Goal: Task Accomplishment & Management: Manage account settings

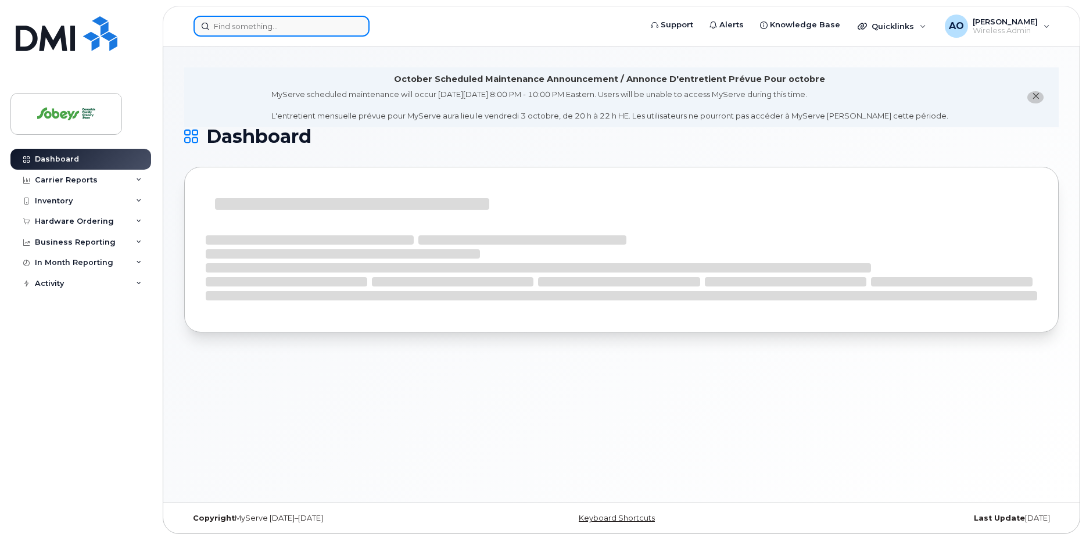
click at [307, 32] on input at bounding box center [282, 26] width 176 height 21
paste input "[PERSON_NAME]"
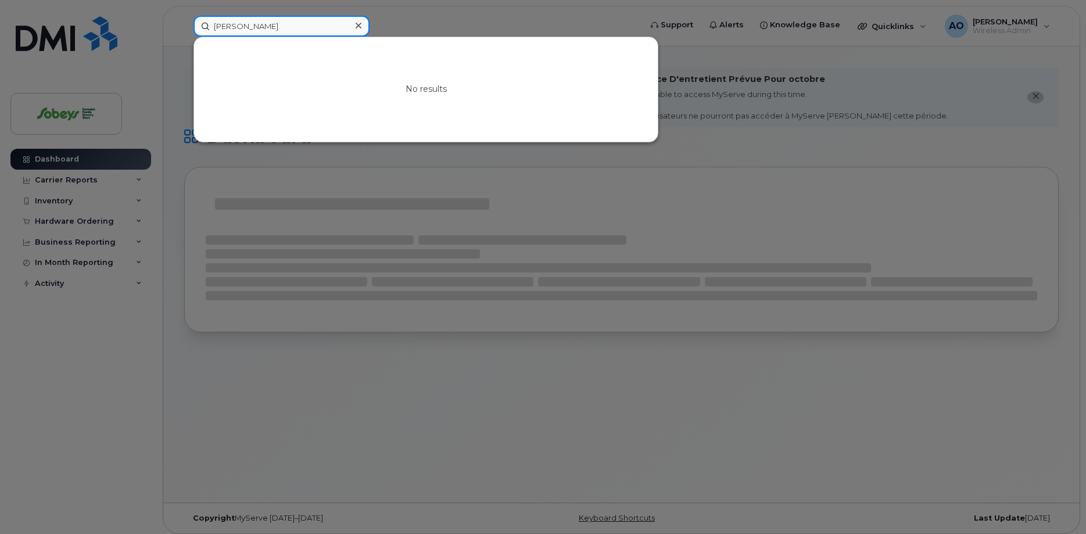
click at [244, 27] on input "[PERSON_NAME]" at bounding box center [282, 26] width 176 height 21
type input "Coldwell"
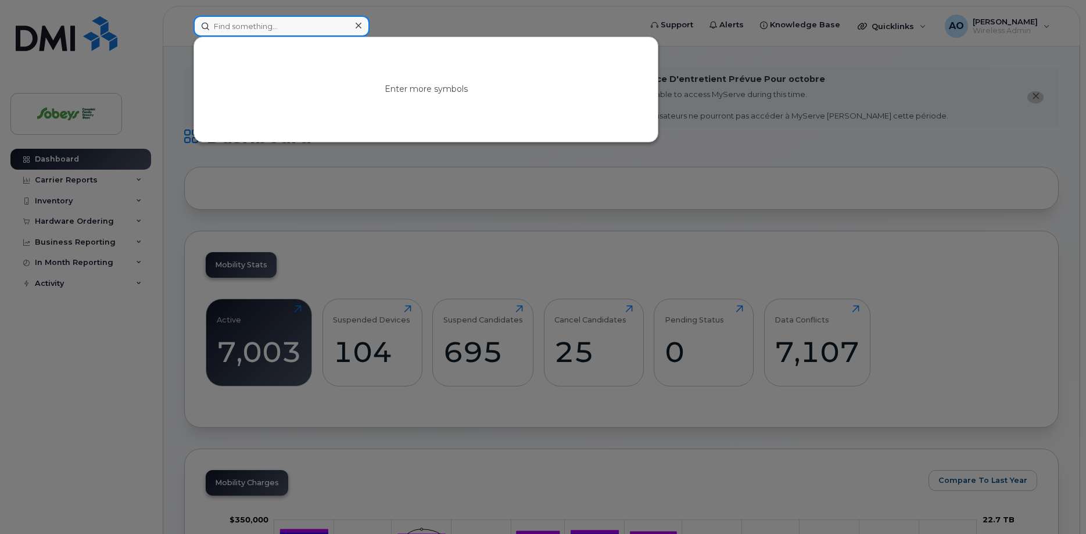
click at [303, 23] on input at bounding box center [282, 26] width 176 height 21
paste input "337-9368"
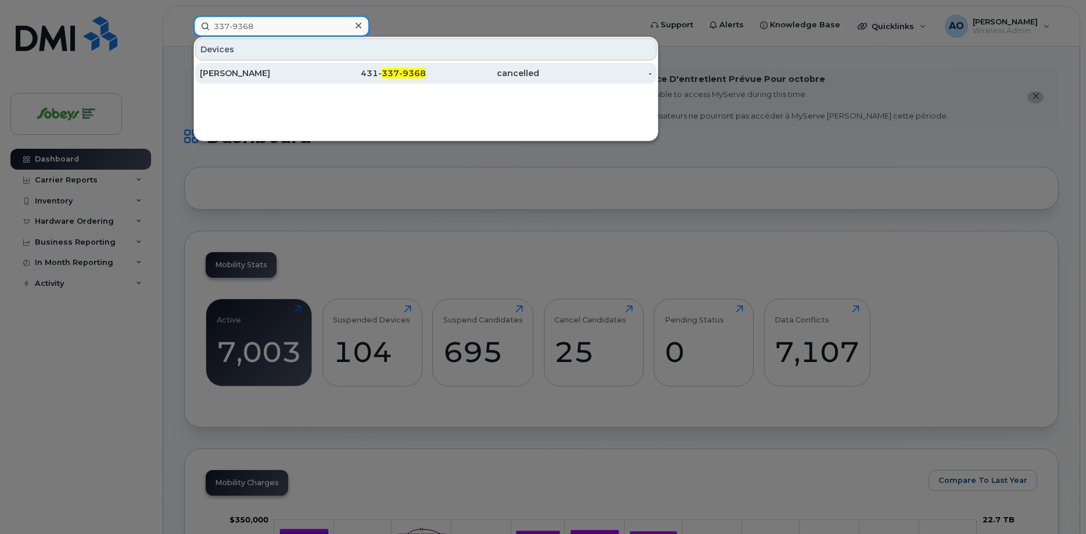
type input "337-9368"
click at [239, 76] on div "[PERSON_NAME]" at bounding box center [256, 73] width 113 height 12
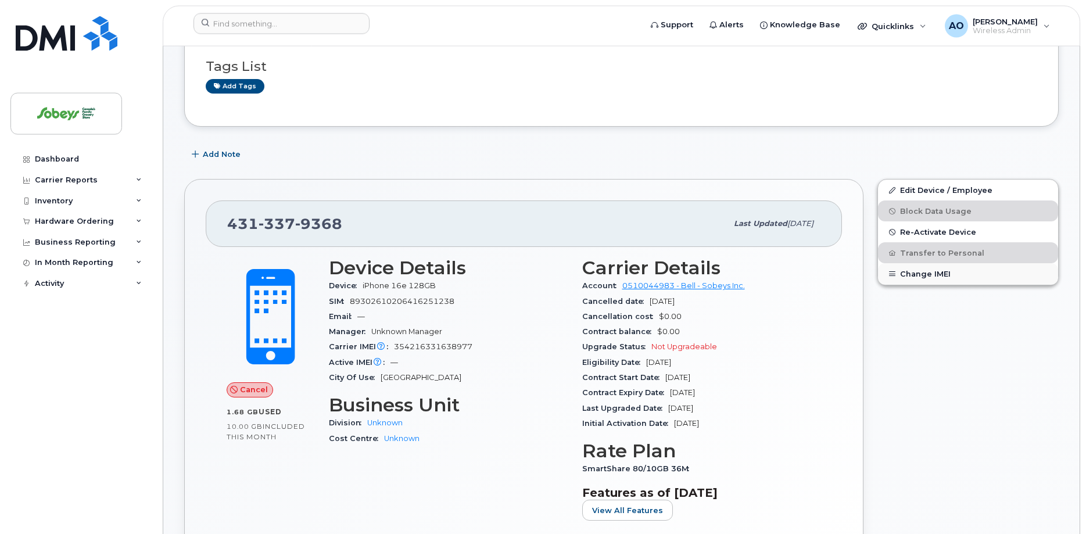
scroll to position [178, 0]
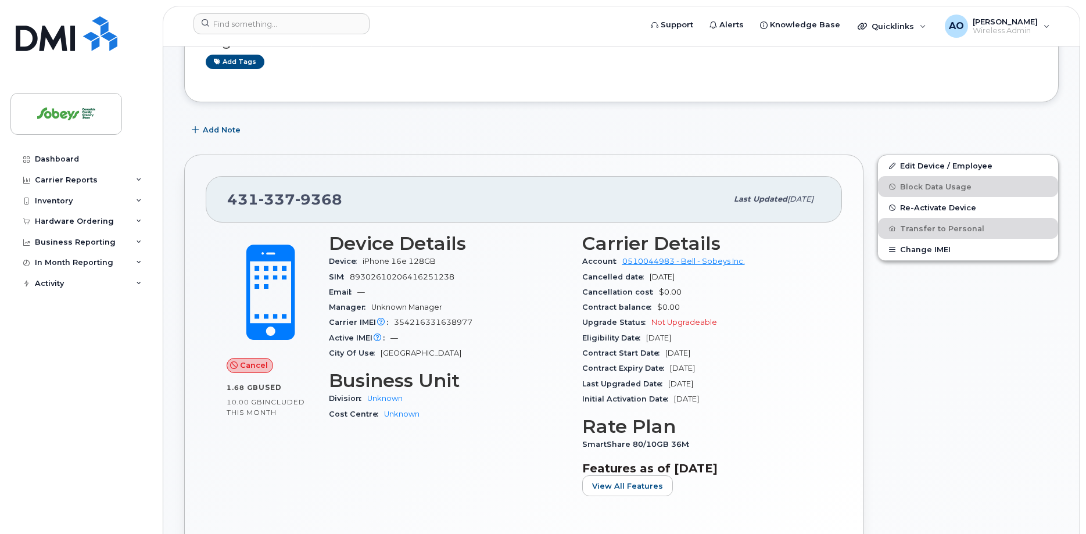
drag, startPoint x: 358, startPoint y: 205, endPoint x: 328, endPoint y: 202, distance: 29.7
click at [350, 203] on div "431 337 9368" at bounding box center [477, 199] width 500 height 24
drag, startPoint x: 328, startPoint y: 202, endPoint x: 231, endPoint y: 191, distance: 97.7
click at [227, 199] on div "431 337 9368" at bounding box center [477, 199] width 500 height 24
copy span "431 337 9368"
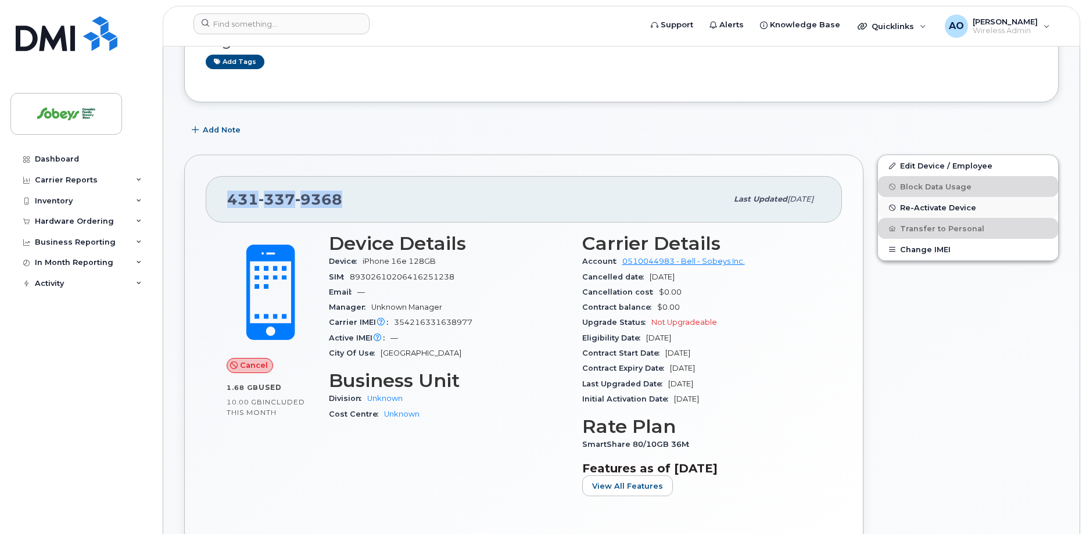
click at [935, 206] on span "Re-Activate Device" at bounding box center [938, 207] width 76 height 9
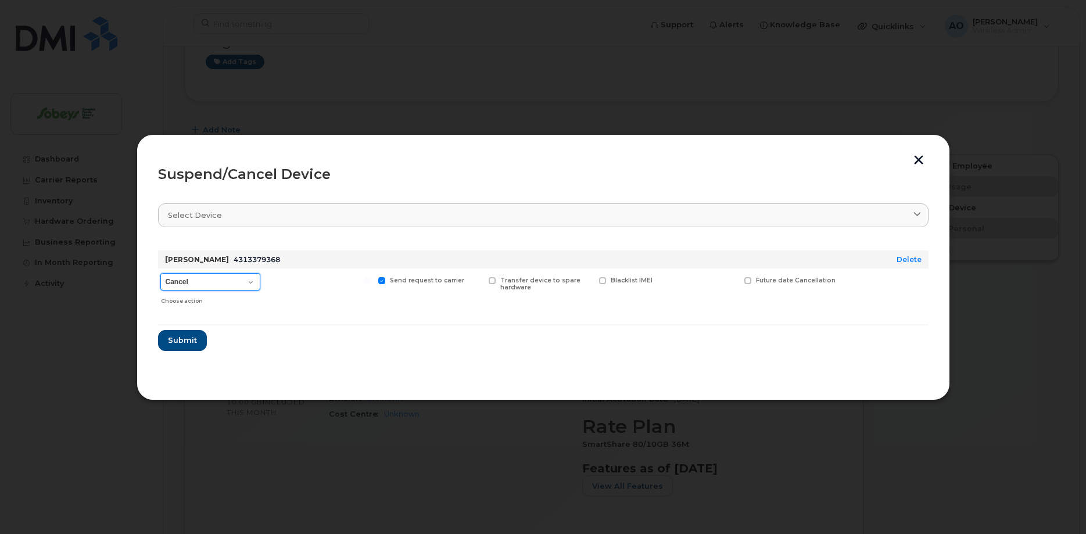
select select "[object Object]"
click option "Reactivate" at bounding box center [0, 0] width 0 height 0
click at [191, 339] on span "Submit" at bounding box center [181, 340] width 29 height 11
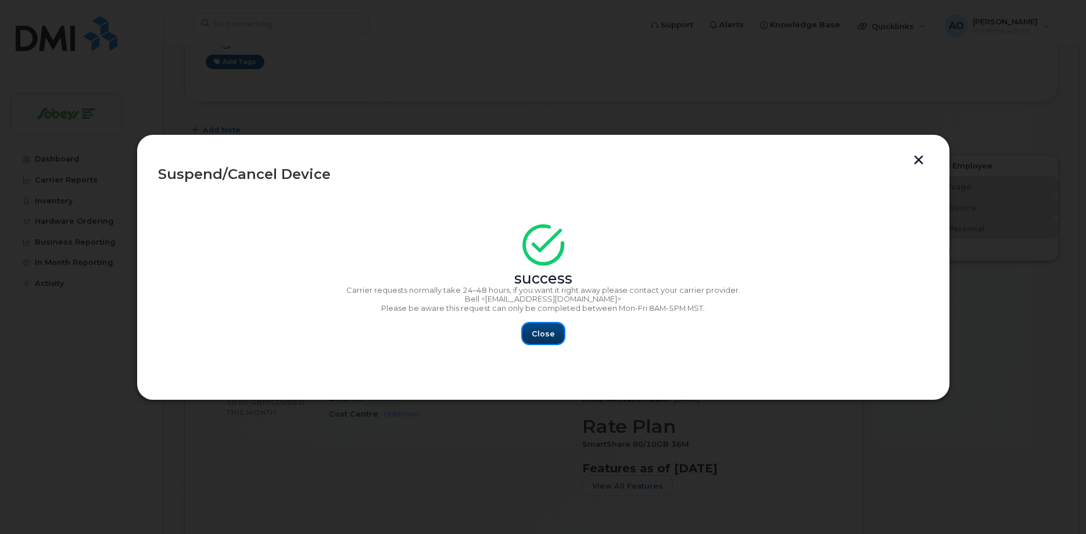
click at [548, 334] on span "Close" at bounding box center [543, 333] width 23 height 11
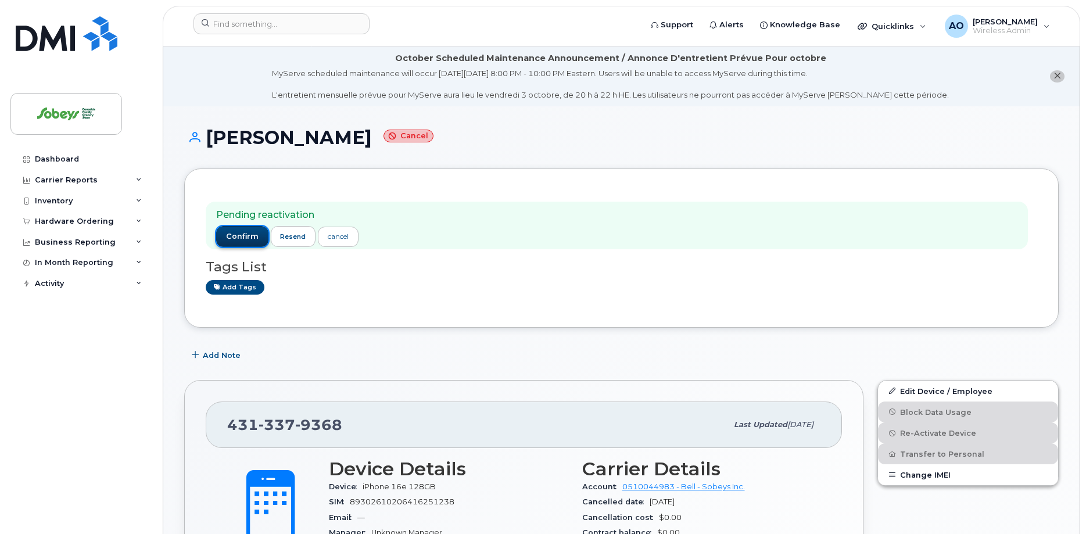
click at [253, 235] on span "confirm" at bounding box center [242, 236] width 33 height 10
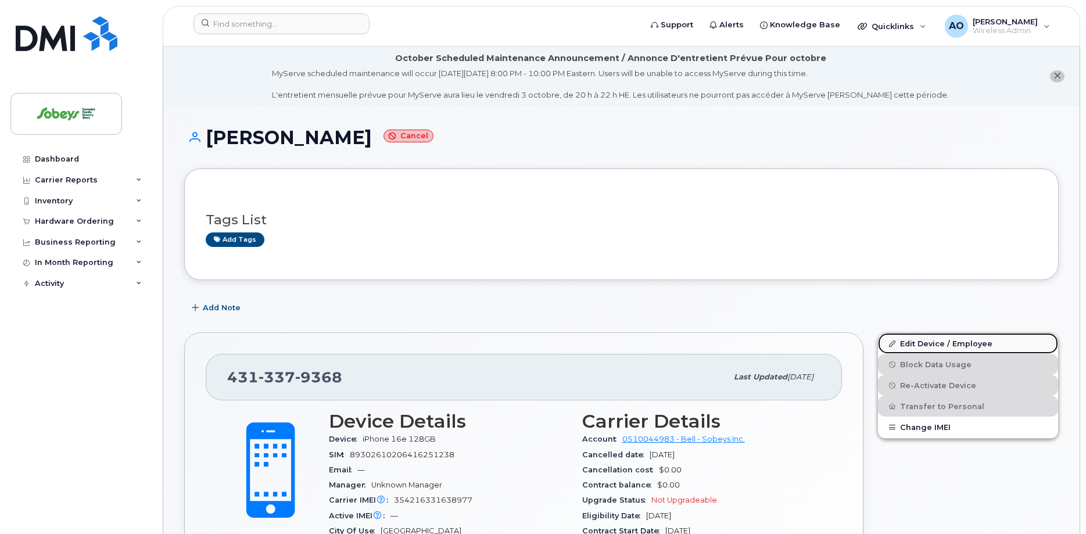
click at [951, 341] on link "Edit Device / Employee" at bounding box center [968, 343] width 180 height 21
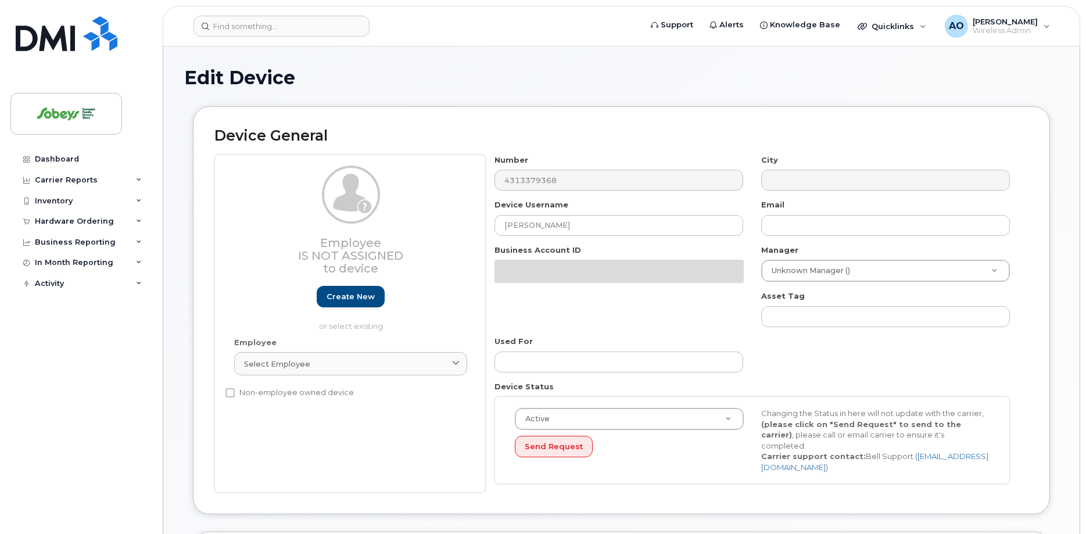
select select "17270599"
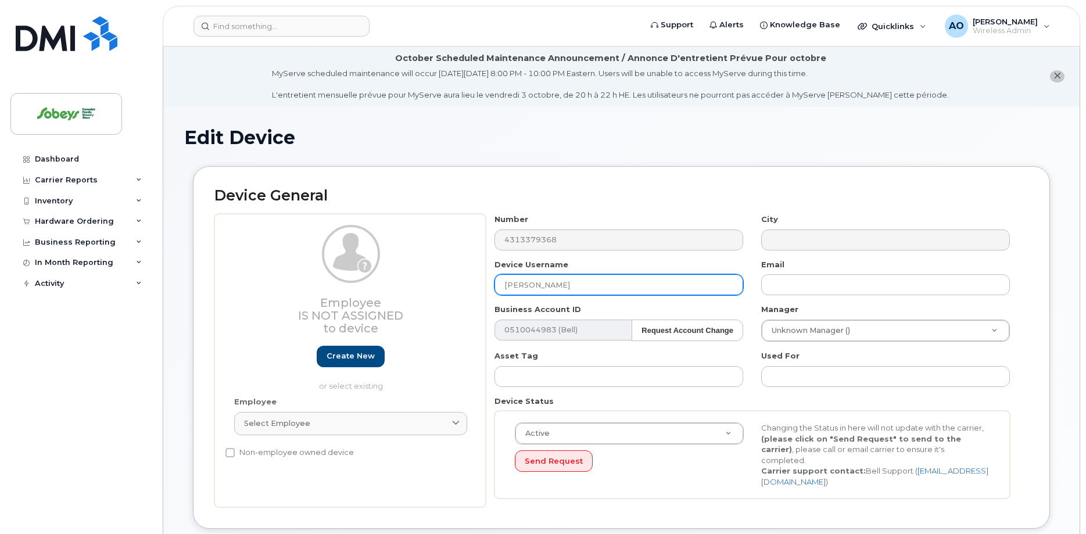
click at [552, 282] on input "[PERSON_NAME]" at bounding box center [619, 284] width 249 height 21
paste input "Coldwell"
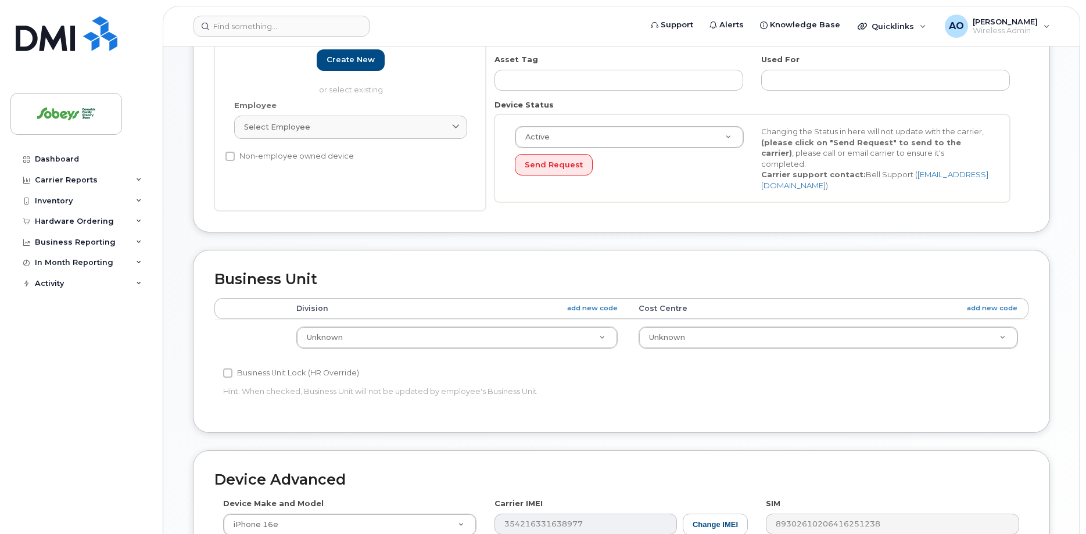
scroll to position [549, 0]
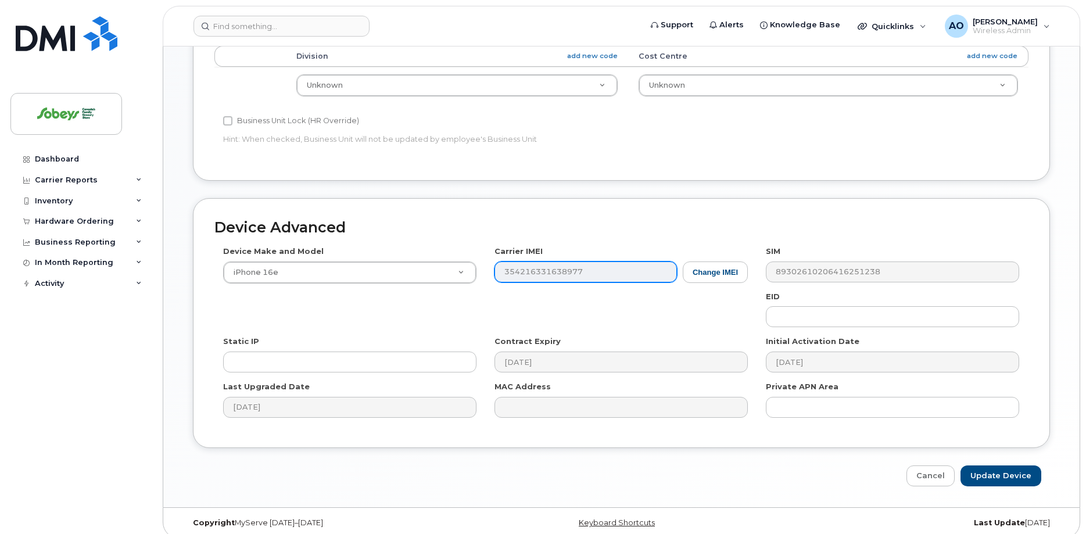
type input "[PERSON_NAME]"
click at [1004, 466] on input "Update Device" at bounding box center [1001, 477] width 81 height 22
type input "Saving..."
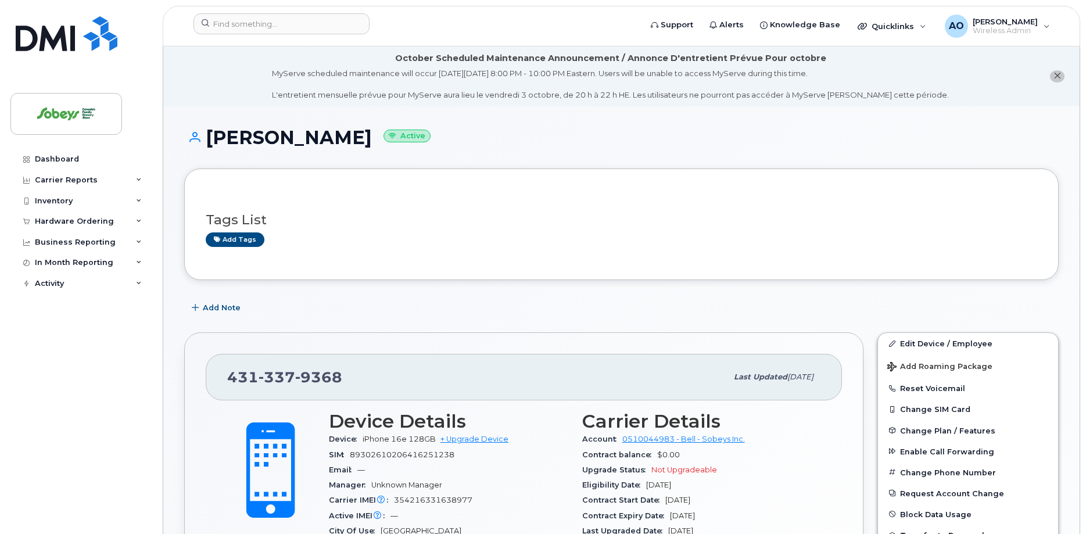
click at [354, 141] on h1 "[PERSON_NAME] Active" at bounding box center [621, 137] width 875 height 20
click at [354, 140] on h1 "[PERSON_NAME] Active" at bounding box center [621, 137] width 875 height 20
copy h1 "Coldwell"
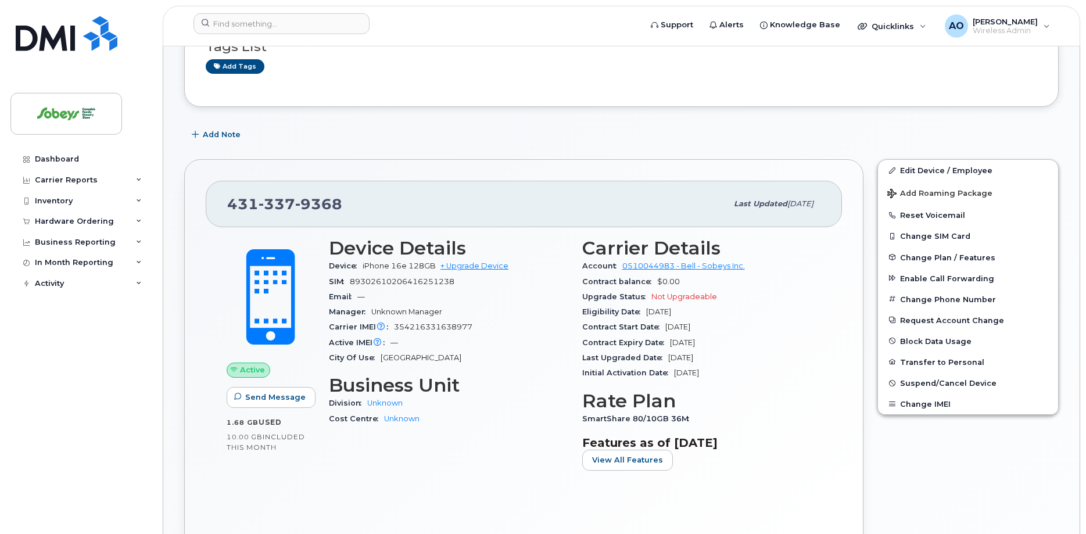
scroll to position [178, 0]
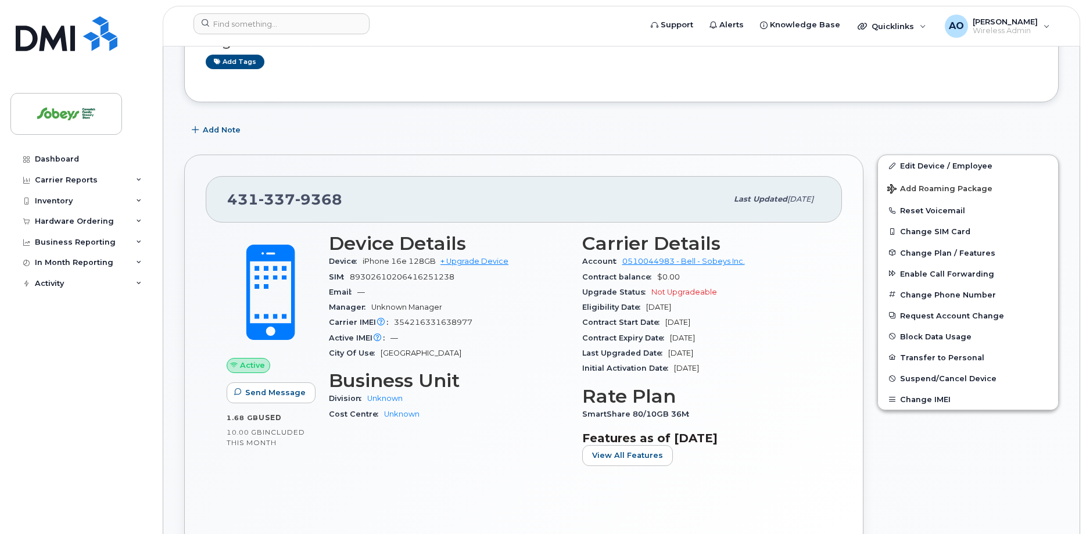
click at [442, 278] on span "89302610206416251238" at bounding box center [402, 277] width 105 height 9
copy div "89302610206416251238"
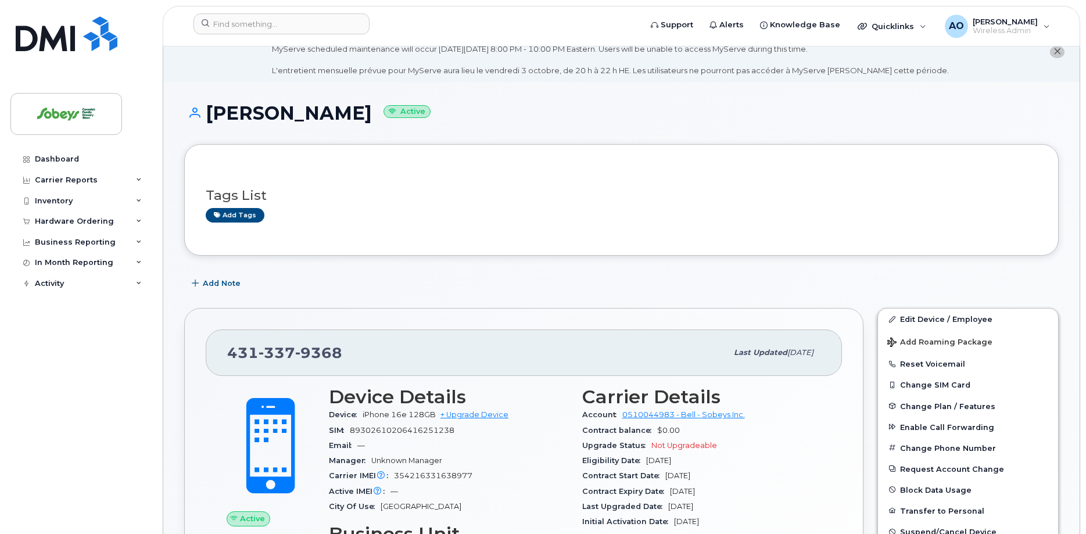
scroll to position [0, 0]
